Goal: Task Accomplishment & Management: Manage account settings

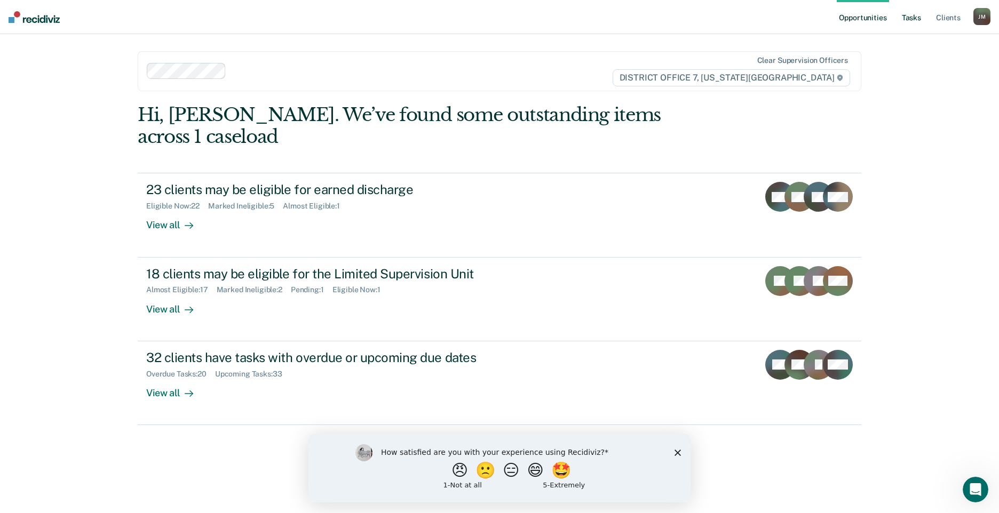
click at [912, 19] on link "Tasks" at bounding box center [911, 17] width 23 height 34
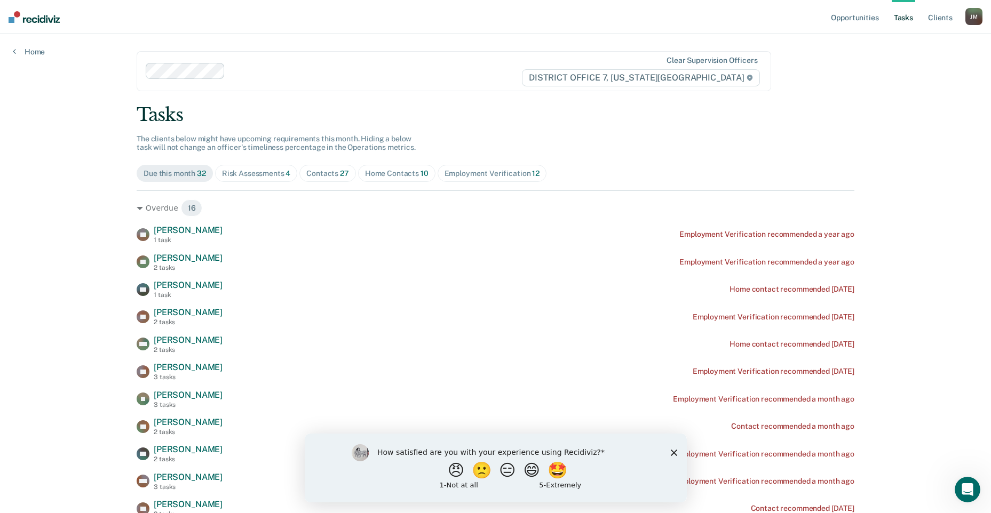
click at [410, 176] on div "Home Contacts 10" at bounding box center [397, 173] width 64 height 9
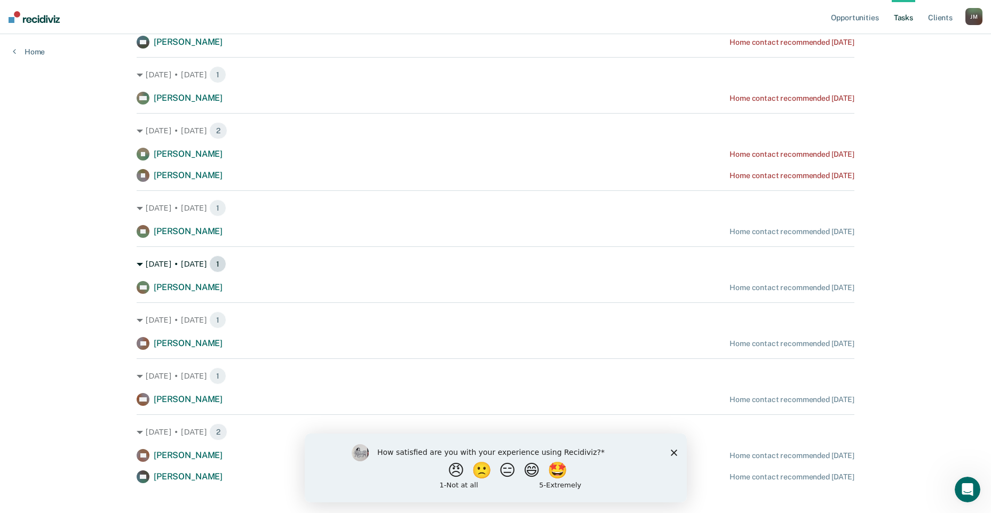
scroll to position [202, 0]
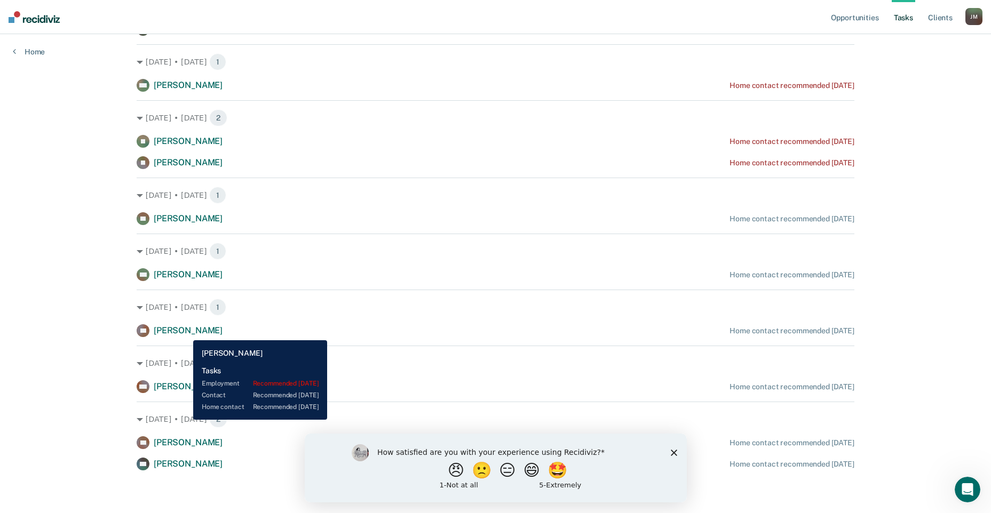
click at [186, 333] on span "[PERSON_NAME]" at bounding box center [188, 331] width 69 height 10
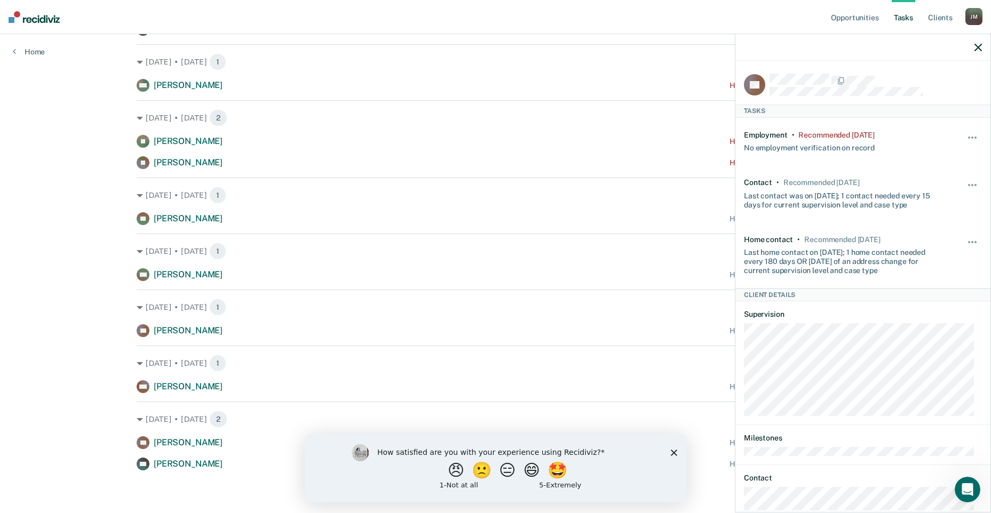
click at [878, 74] on div at bounding box center [876, 81] width 212 height 14
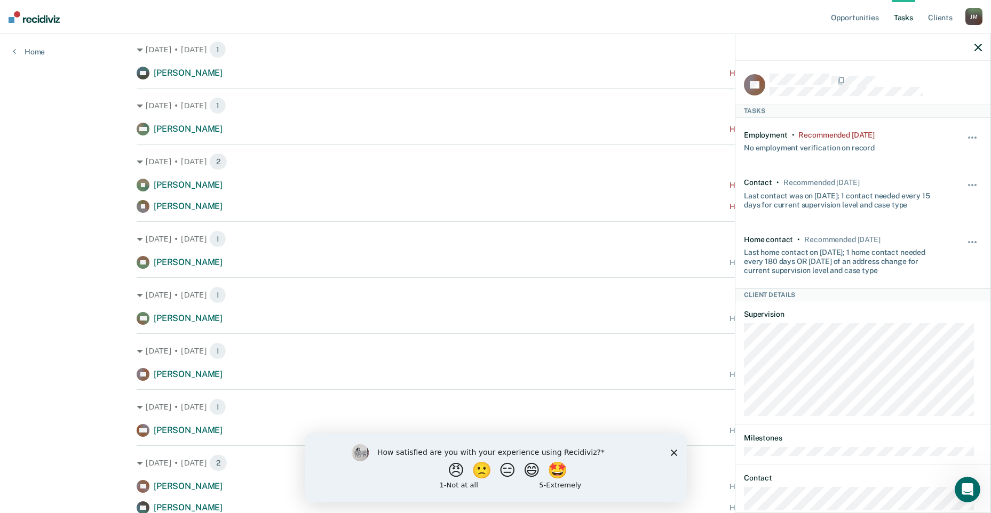
scroll to position [96, 0]
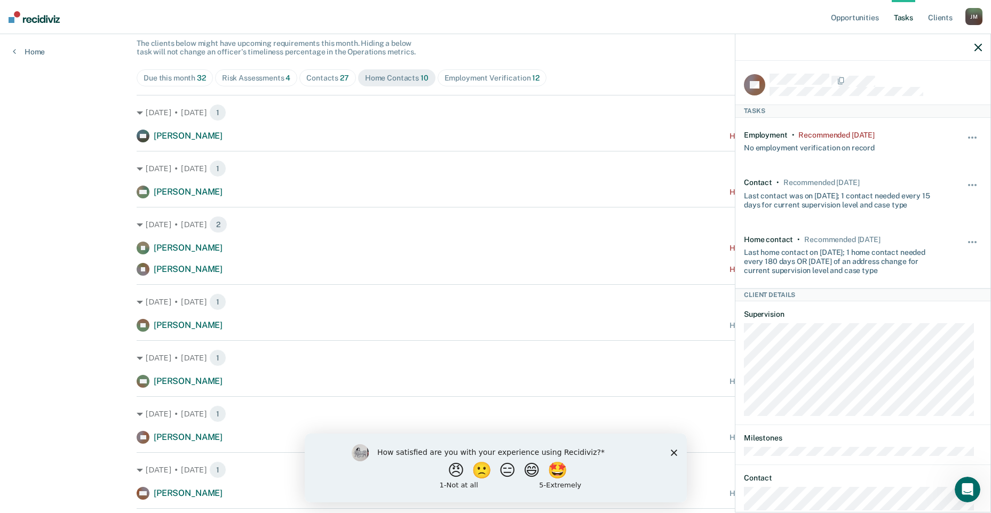
click at [190, 328] on span "[PERSON_NAME]" at bounding box center [188, 325] width 69 height 10
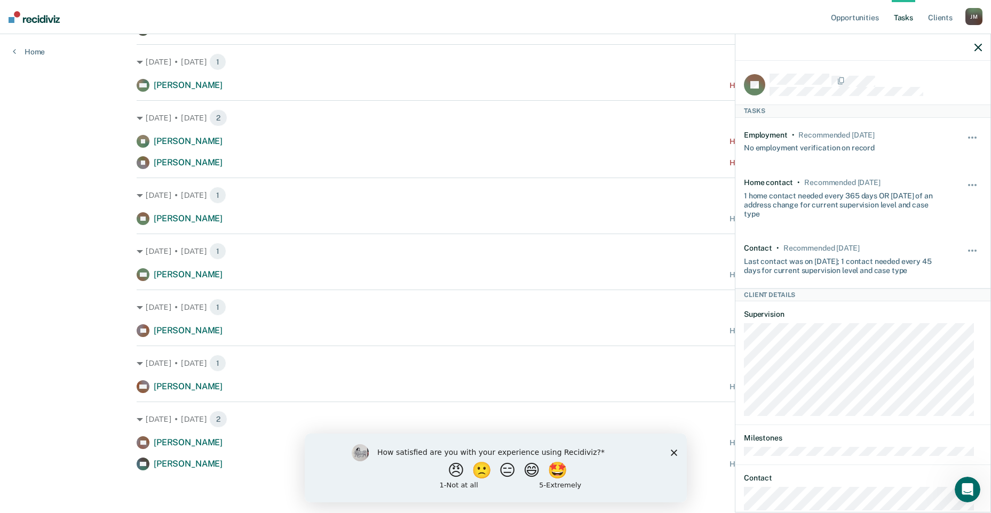
click at [979, 49] on icon "button" at bounding box center [978, 47] width 7 height 7
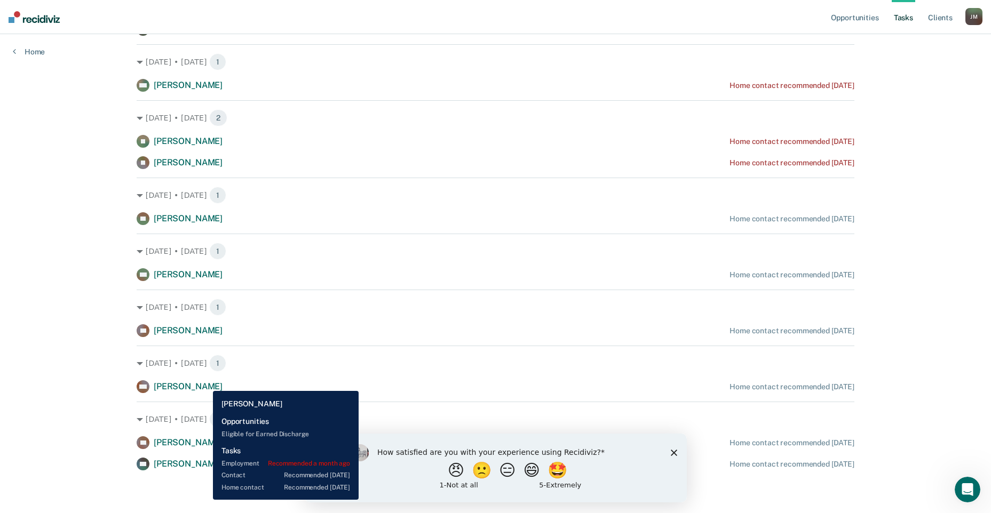
click at [205, 383] on span "[PERSON_NAME]" at bounding box center [188, 387] width 69 height 10
